Goal: Contribute content

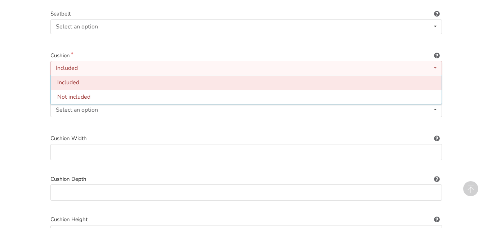
click at [72, 78] on span "Included" at bounding box center [68, 82] width 22 height 8
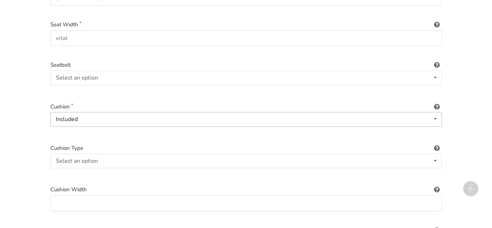
scroll to position [282, 0]
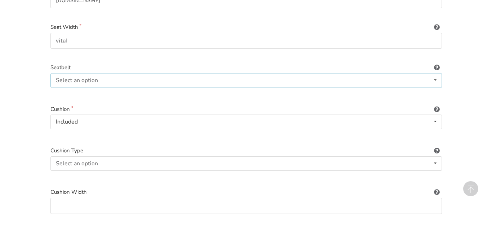
click at [439, 75] on icon at bounding box center [435, 79] width 10 height 13
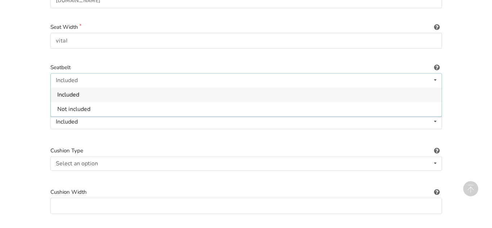
click at [73, 91] on span "Included" at bounding box center [68, 95] width 22 height 8
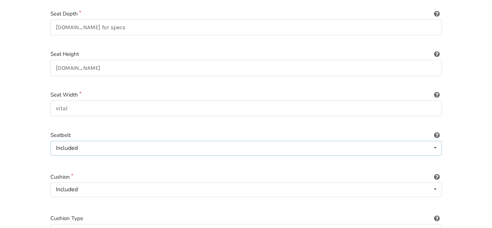
scroll to position [213, 0]
click at [82, 107] on input "vital" at bounding box center [245, 109] width 391 height 16
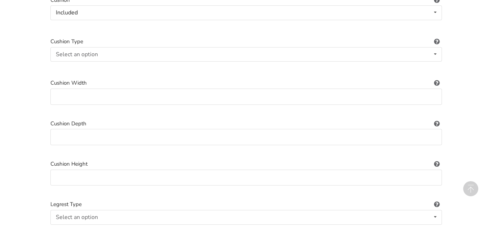
scroll to position [392, 0]
type input "[DOMAIN_NAME]"
click at [440, 47] on icon at bounding box center [435, 52] width 10 height 13
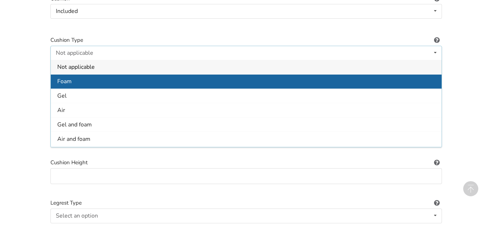
click at [65, 77] on span "Foam" at bounding box center [64, 81] width 14 height 8
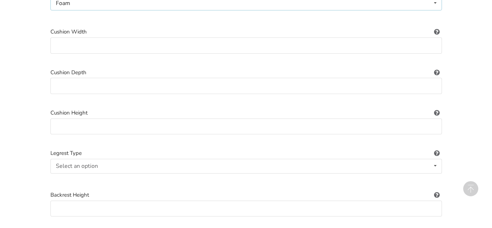
scroll to position [443, 0]
click at [405, 39] on input at bounding box center [245, 44] width 391 height 16
click at [0, 147] on div "1. Equipment Type 2. Images 3. Basic Information 4. Additional Details 5. Previ…" at bounding box center [246, 225] width 492 height 1243
click at [164, 39] on input at bounding box center [245, 44] width 391 height 16
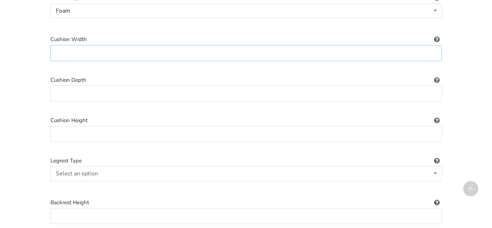
scroll to position [436, 0]
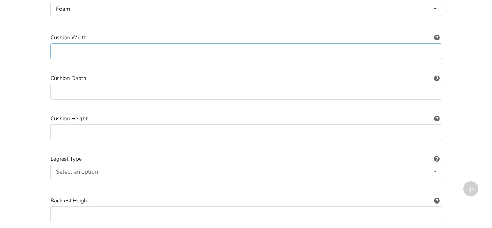
type input "D"
type input "Standard"
click at [303, 85] on input at bounding box center [245, 92] width 391 height 16
type input "Standard"
click at [274, 130] on input at bounding box center [245, 132] width 391 height 16
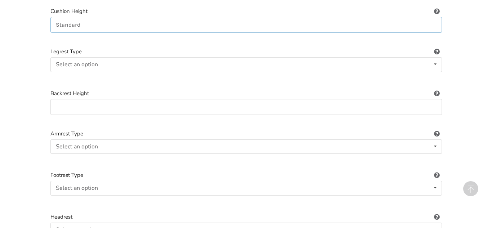
scroll to position [544, 0]
type input "Standard"
click at [435, 57] on icon at bounding box center [435, 63] width 10 height 13
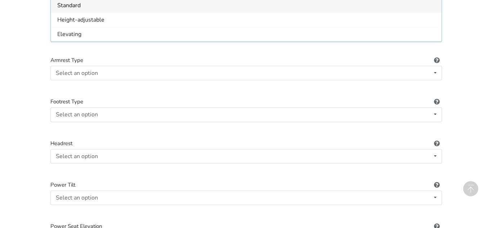
scroll to position [630, 0]
